Goal: Transaction & Acquisition: Obtain resource

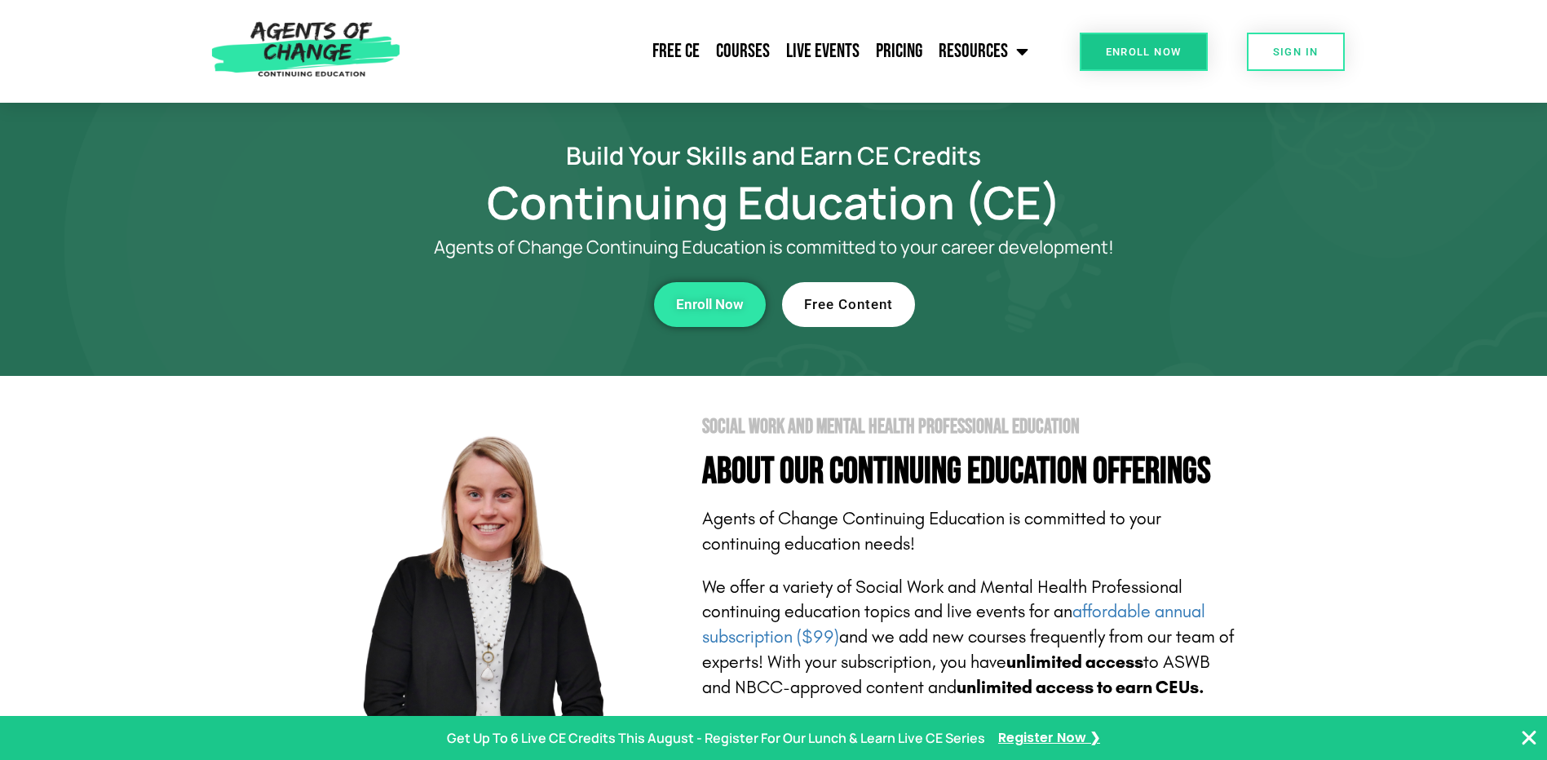
click at [828, 310] on span "Free Content" at bounding box center [848, 305] width 89 height 14
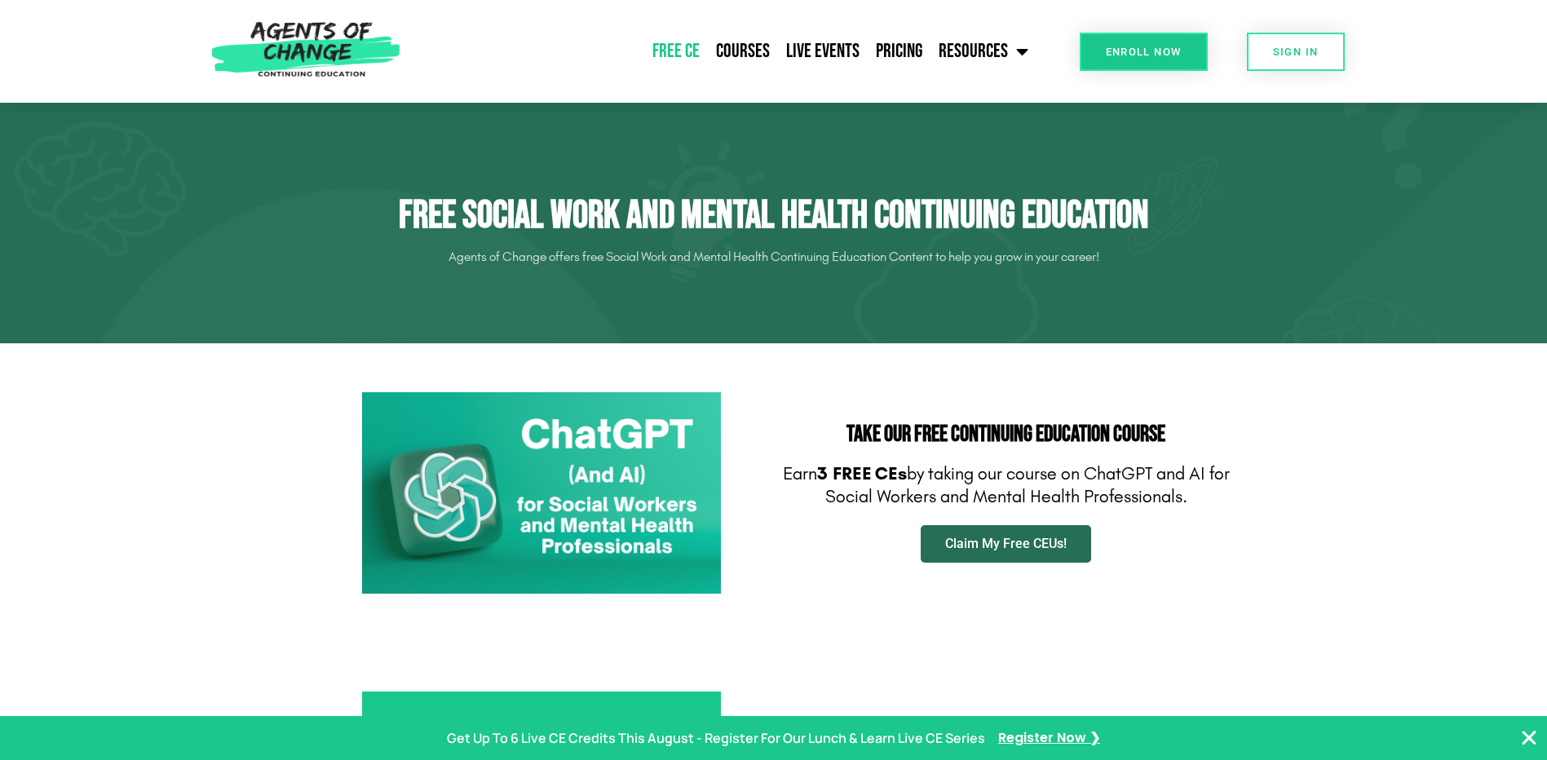
click at [1027, 534] on link "Claim My Free CEUs!" at bounding box center [1006, 544] width 170 height 38
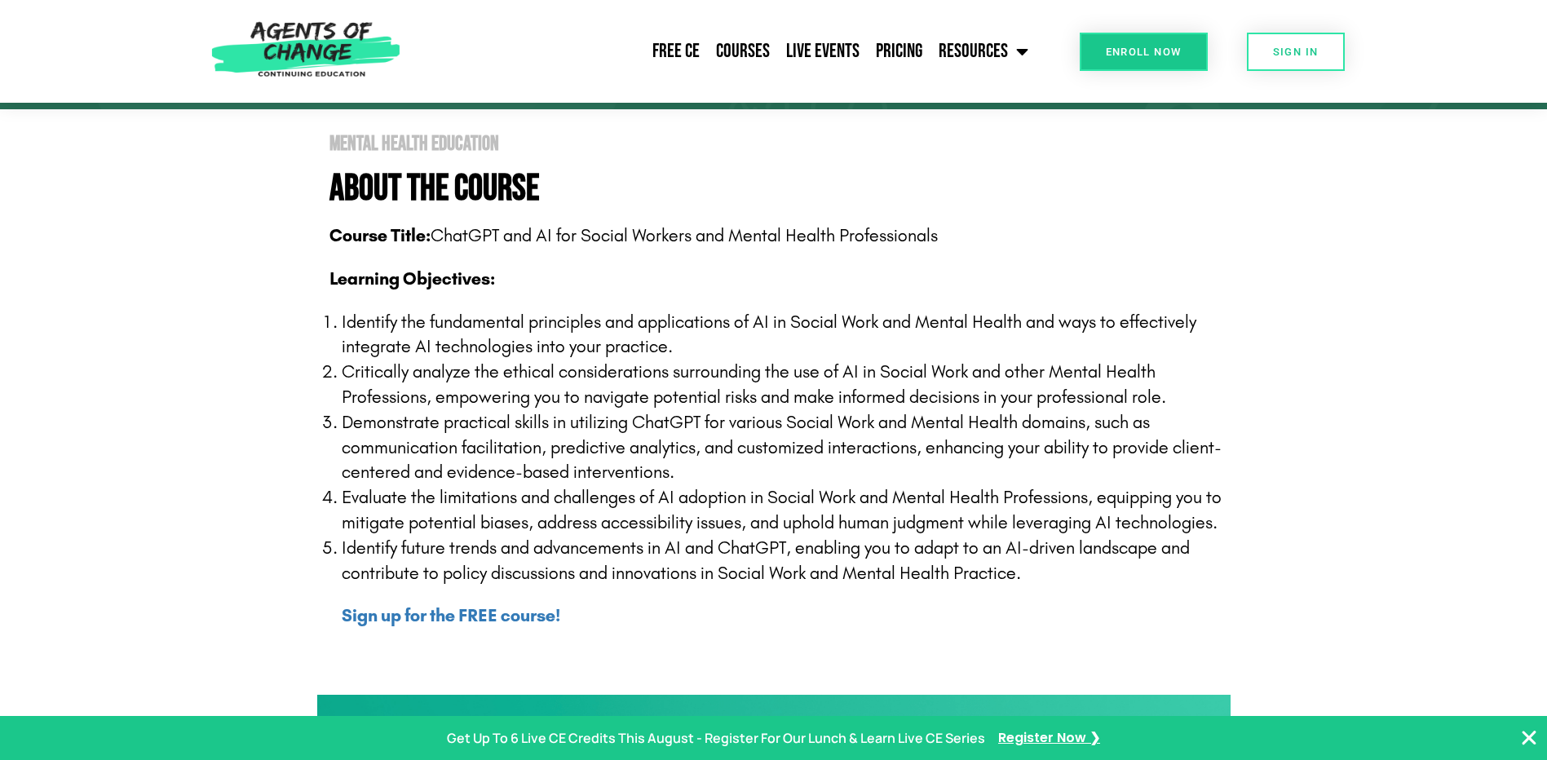
scroll to position [326, 0]
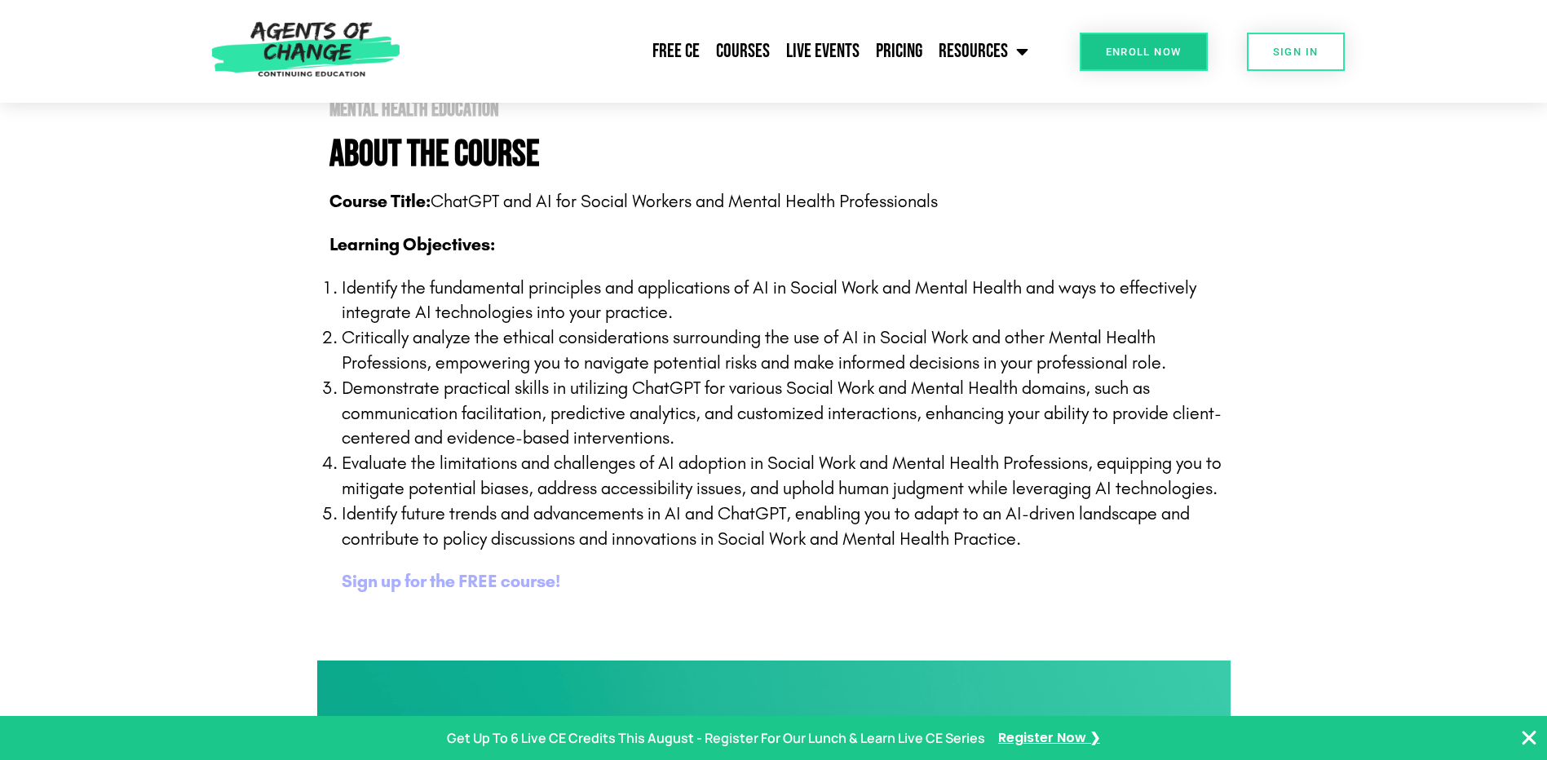
click at [471, 581] on b "Sign up for the FREE course!" at bounding box center [451, 581] width 219 height 21
